Goal: Information Seeking & Learning: Understand process/instructions

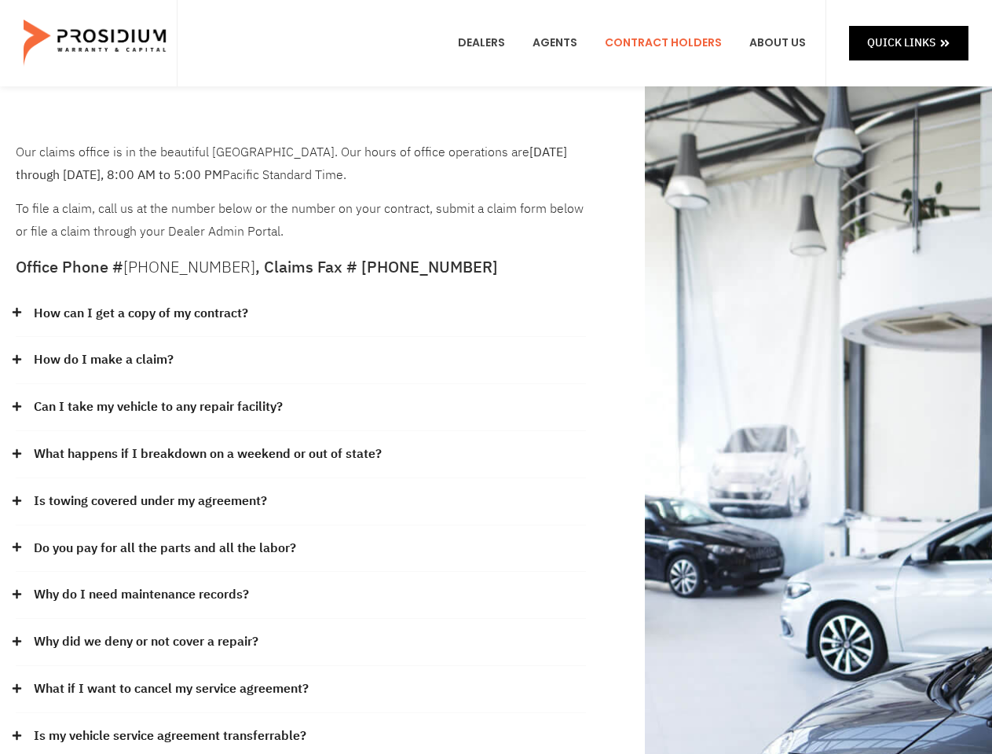
click at [496, 377] on div "How do I make a claim?" at bounding box center [301, 360] width 571 height 47
click at [301, 314] on div "How can I get a copy of my contract?" at bounding box center [301, 314] width 571 height 47
click at [140, 314] on link "How can I get a copy of my contract?" at bounding box center [141, 314] width 215 height 23
click at [301, 361] on div "How do I make a claim?" at bounding box center [301, 360] width 571 height 47
click at [103, 360] on link "How do I make a claim?" at bounding box center [104, 360] width 140 height 23
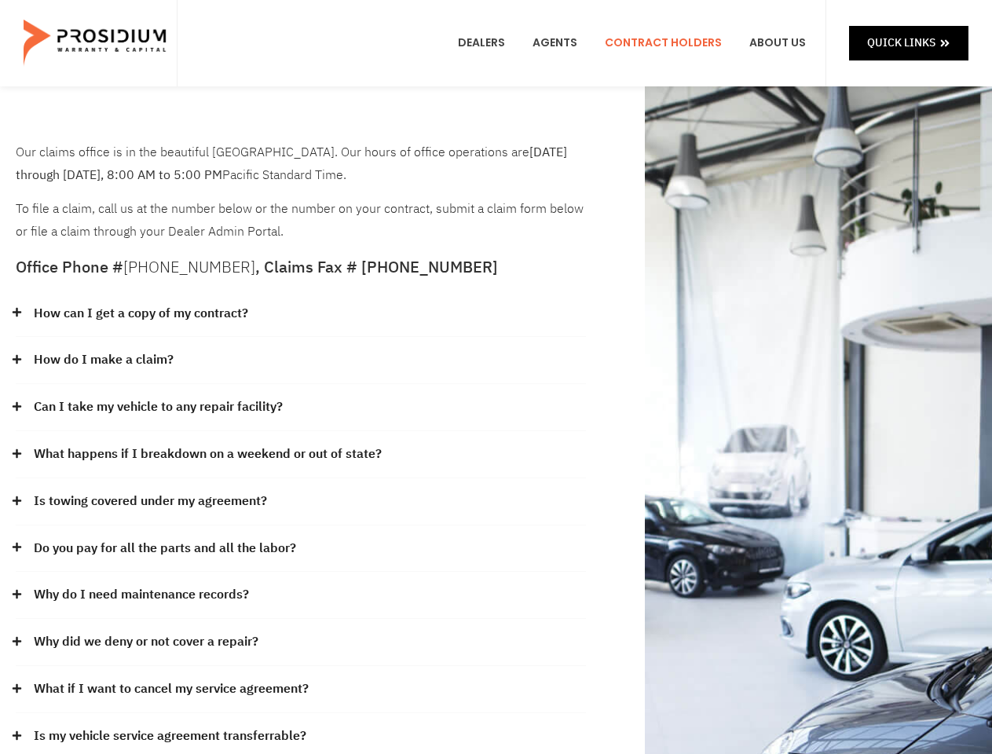
click at [301, 408] on div "Can I take my vehicle to any repair facility?" at bounding box center [301, 407] width 571 height 47
click at [159, 407] on link "Can I take my vehicle to any repair facility?" at bounding box center [158, 407] width 249 height 23
click at [301, 455] on link "What happens if I breakdown on a weekend or out of state?" at bounding box center [208, 454] width 348 height 23
click at [206, 454] on link "What happens if I breakdown on a weekend or out of state?" at bounding box center [208, 454] width 348 height 23
click at [301, 502] on div "Is towing covered under my agreement?" at bounding box center [301, 502] width 571 height 47
